Goal: Information Seeking & Learning: Learn about a topic

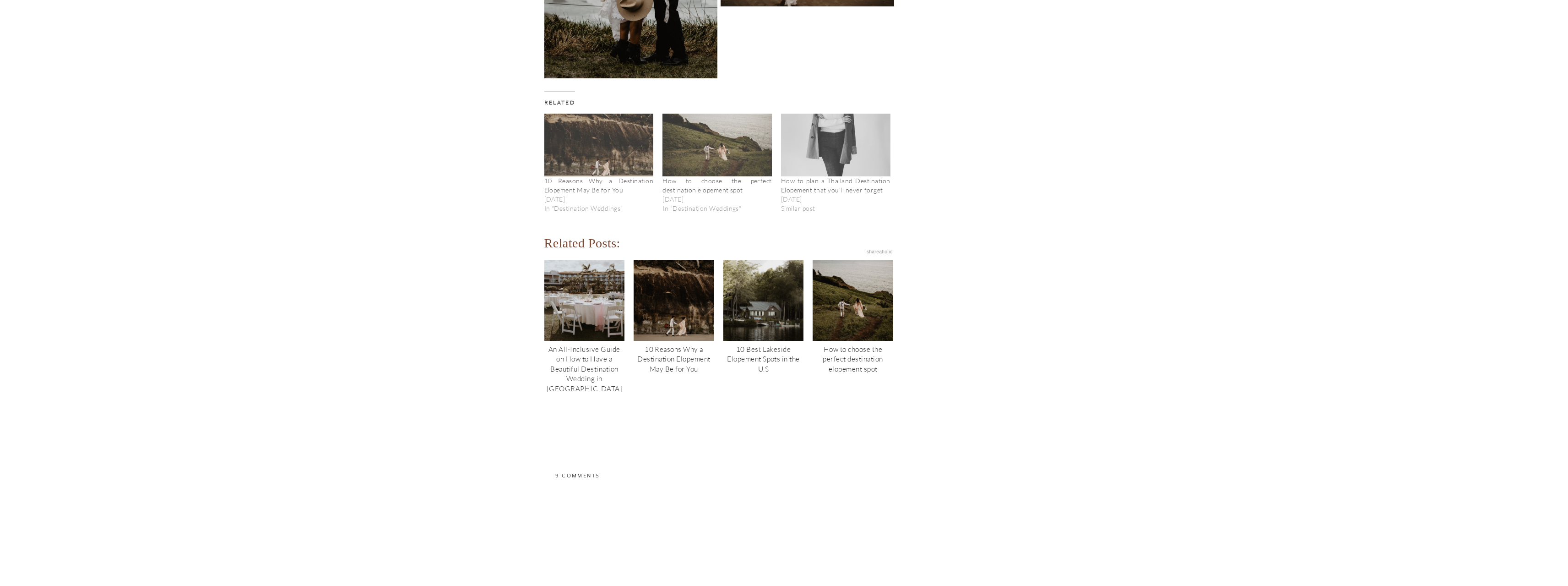
scroll to position [4762, 0]
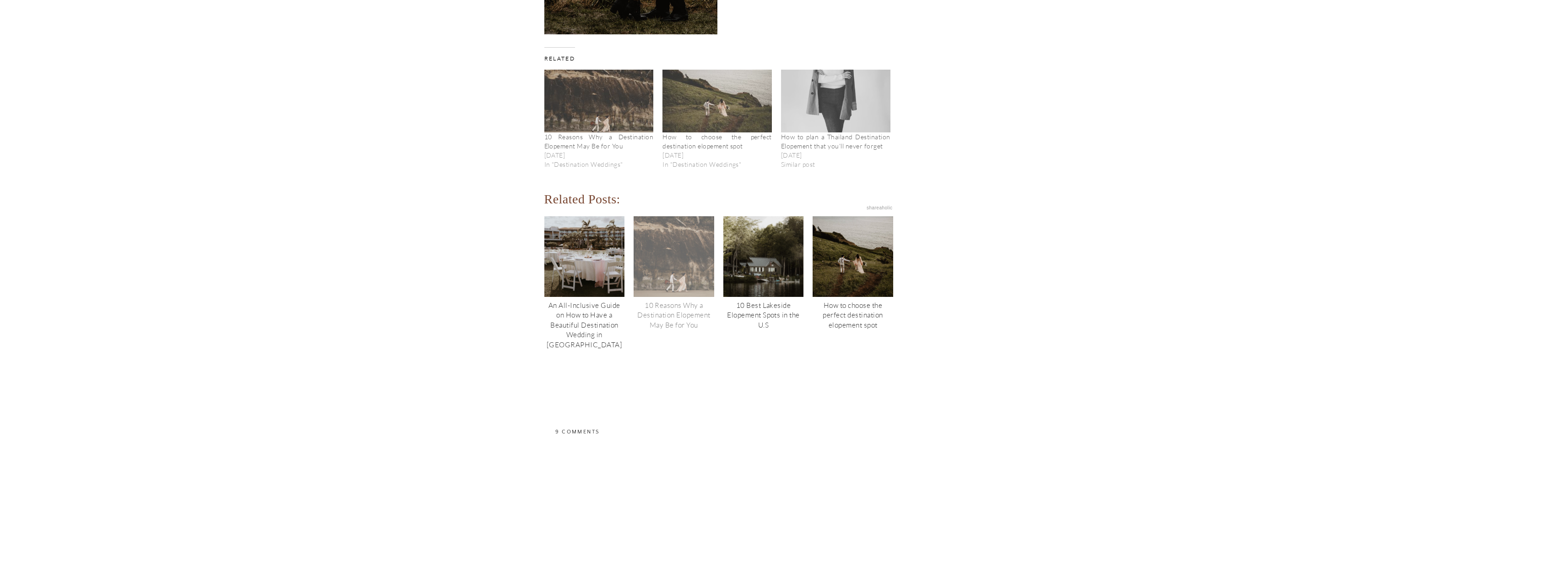
click at [664, 301] on div "10 Reasons Why a Destination Elopement May Be for You" at bounding box center [674, 315] width 81 height 29
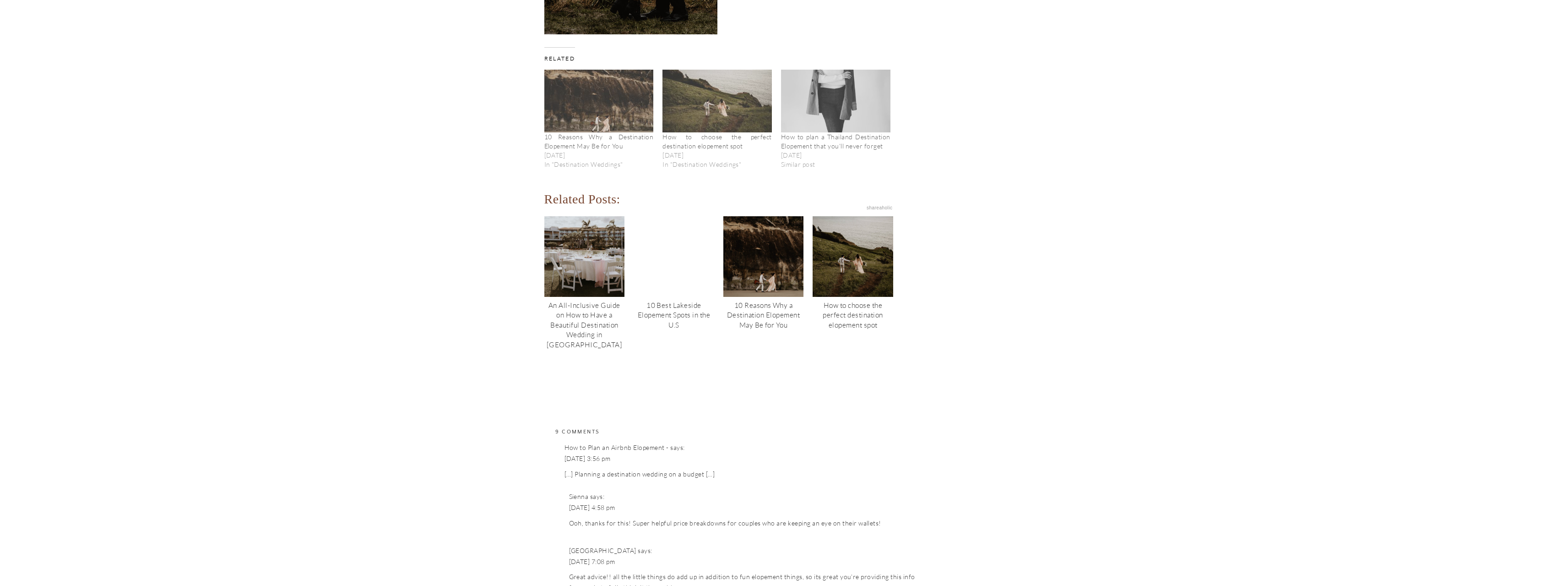
scroll to position [4762, 0]
click at [670, 301] on div "10 Best Lakeside Elopement Spots in the U.S" at bounding box center [674, 315] width 81 height 29
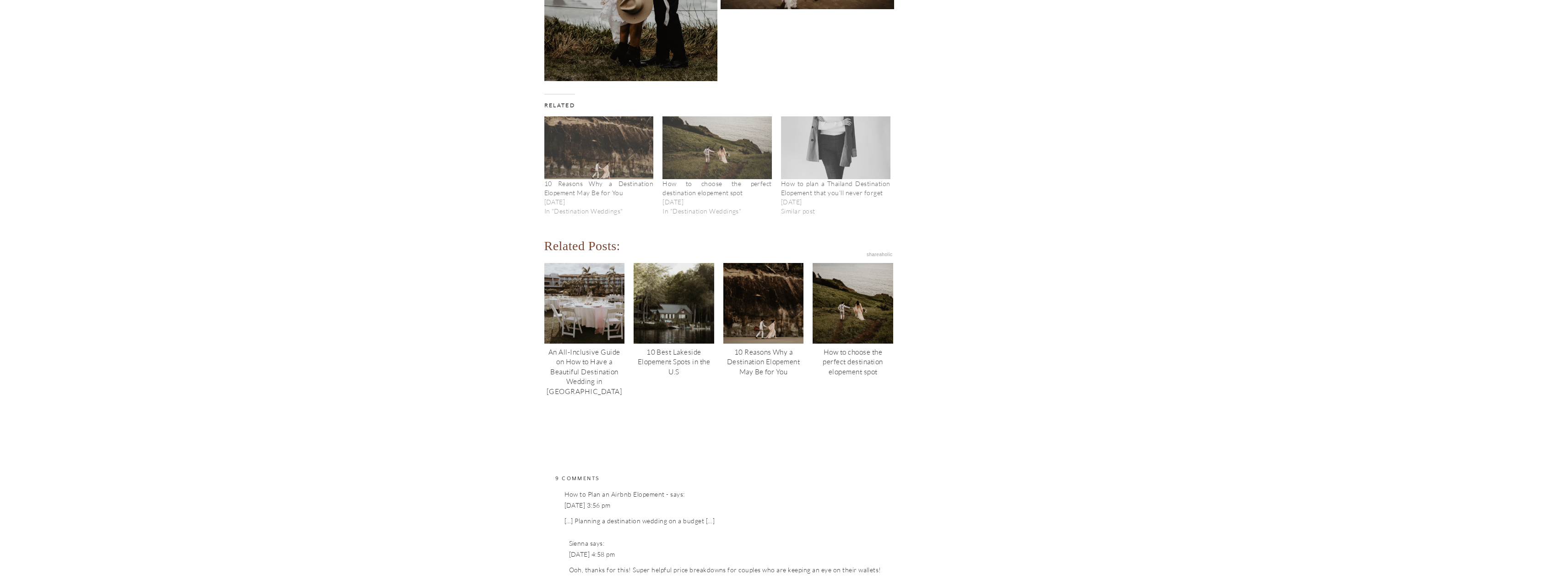
scroll to position [4716, 0]
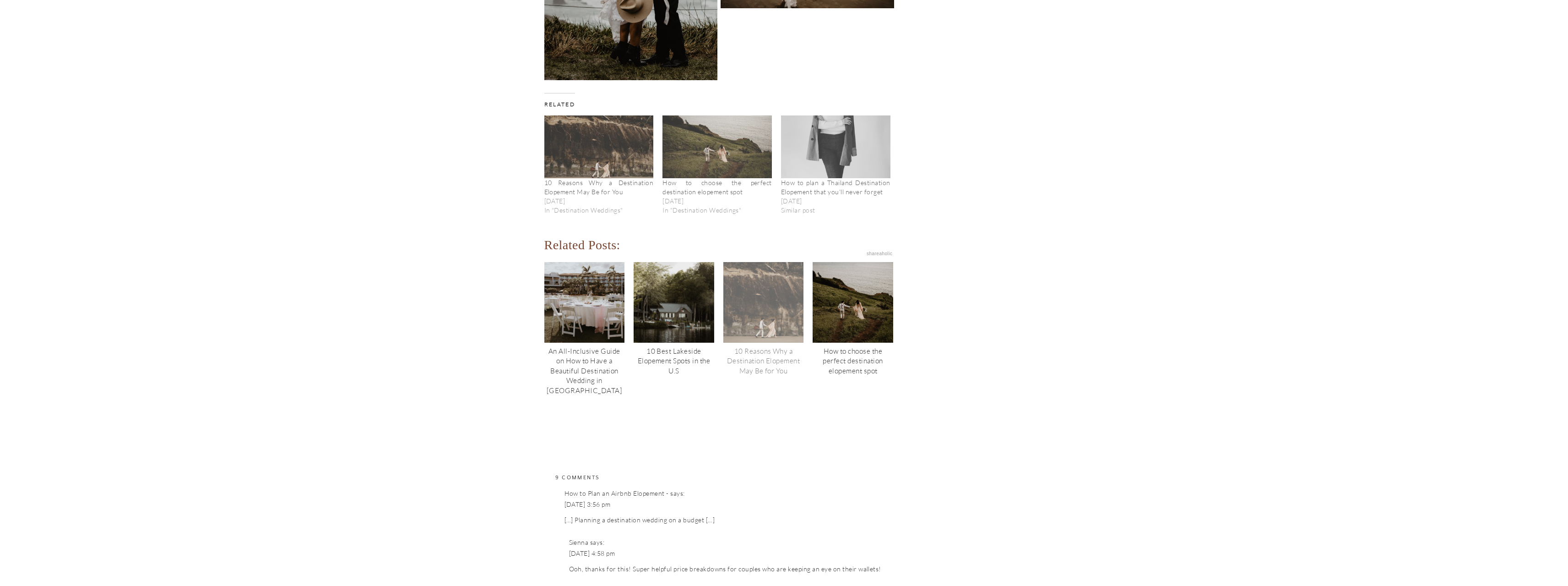
click at [774, 346] on div "10 Reasons Why a Destination Elopement May Be for You" at bounding box center [764, 360] width 81 height 29
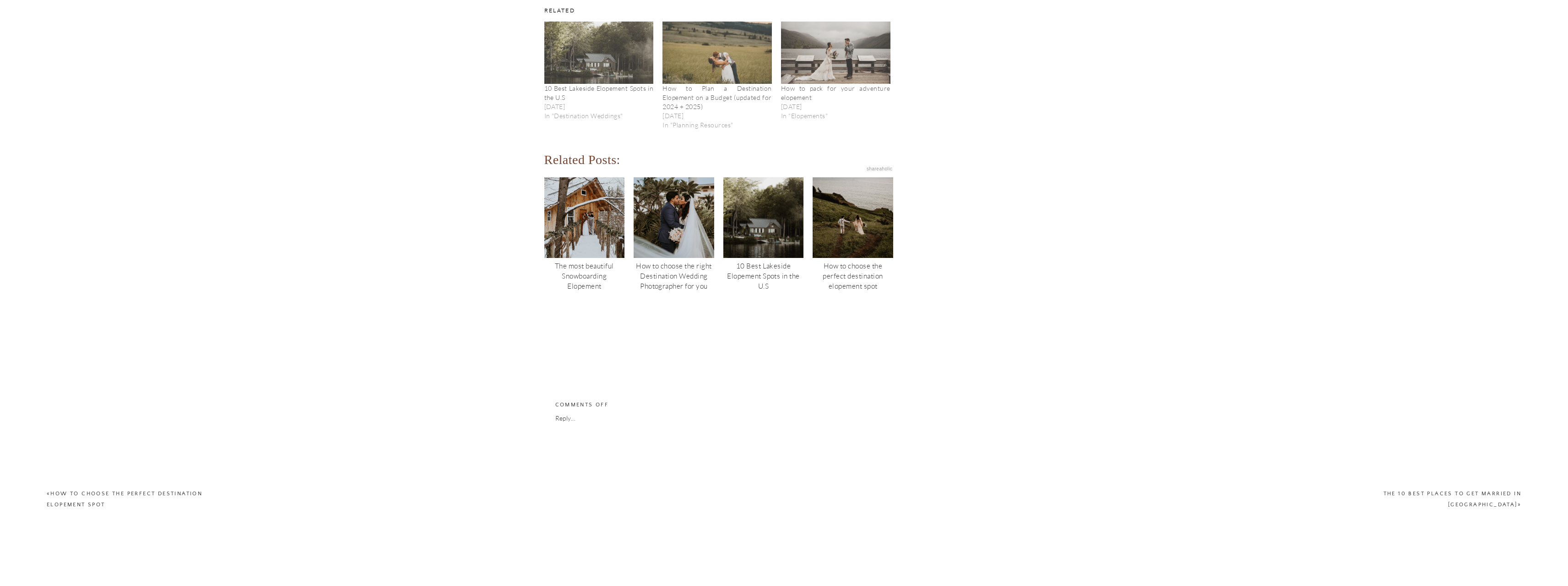
scroll to position [2244, 0]
